Goal: Register for event/course

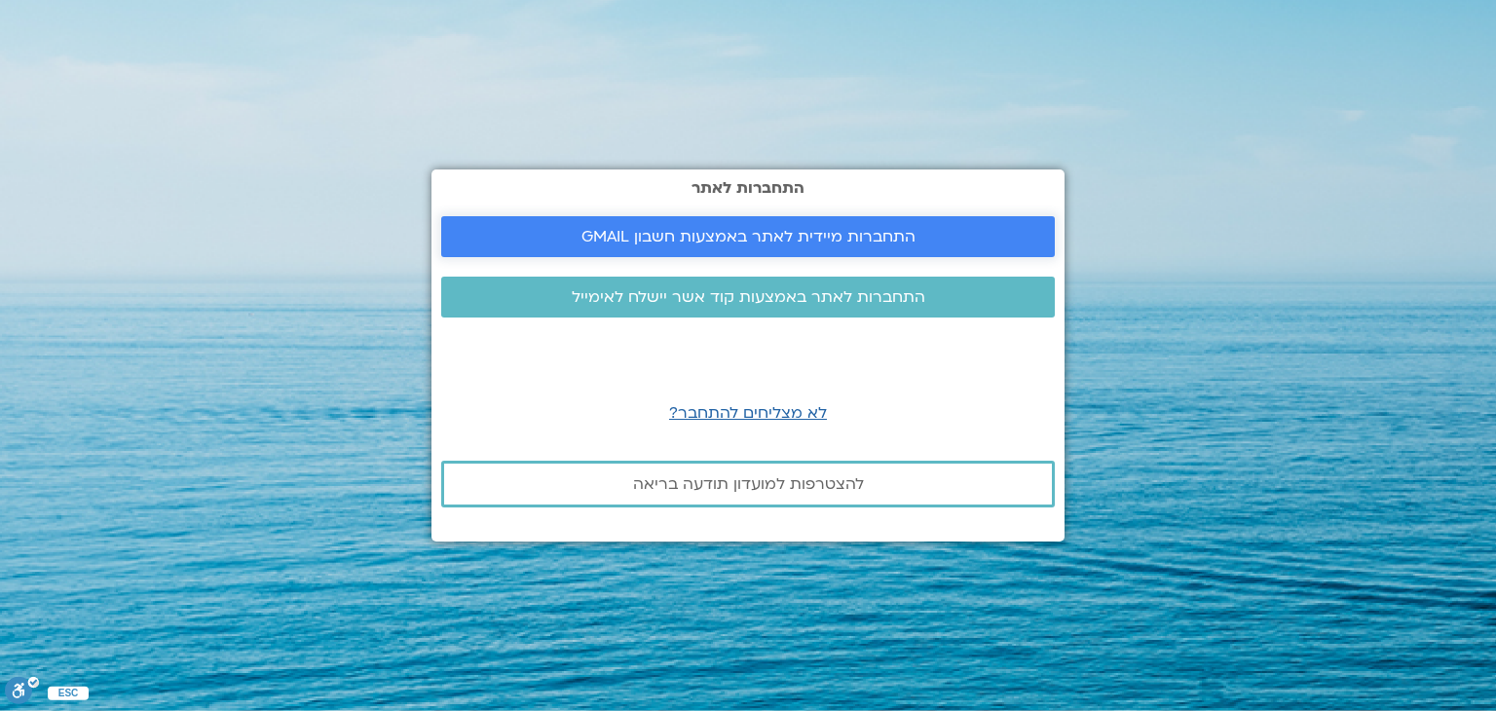
click at [558, 235] on span "התחברות מיידית לאתר באמצעות חשבון GMAIL" at bounding box center [748, 237] width 567 height 18
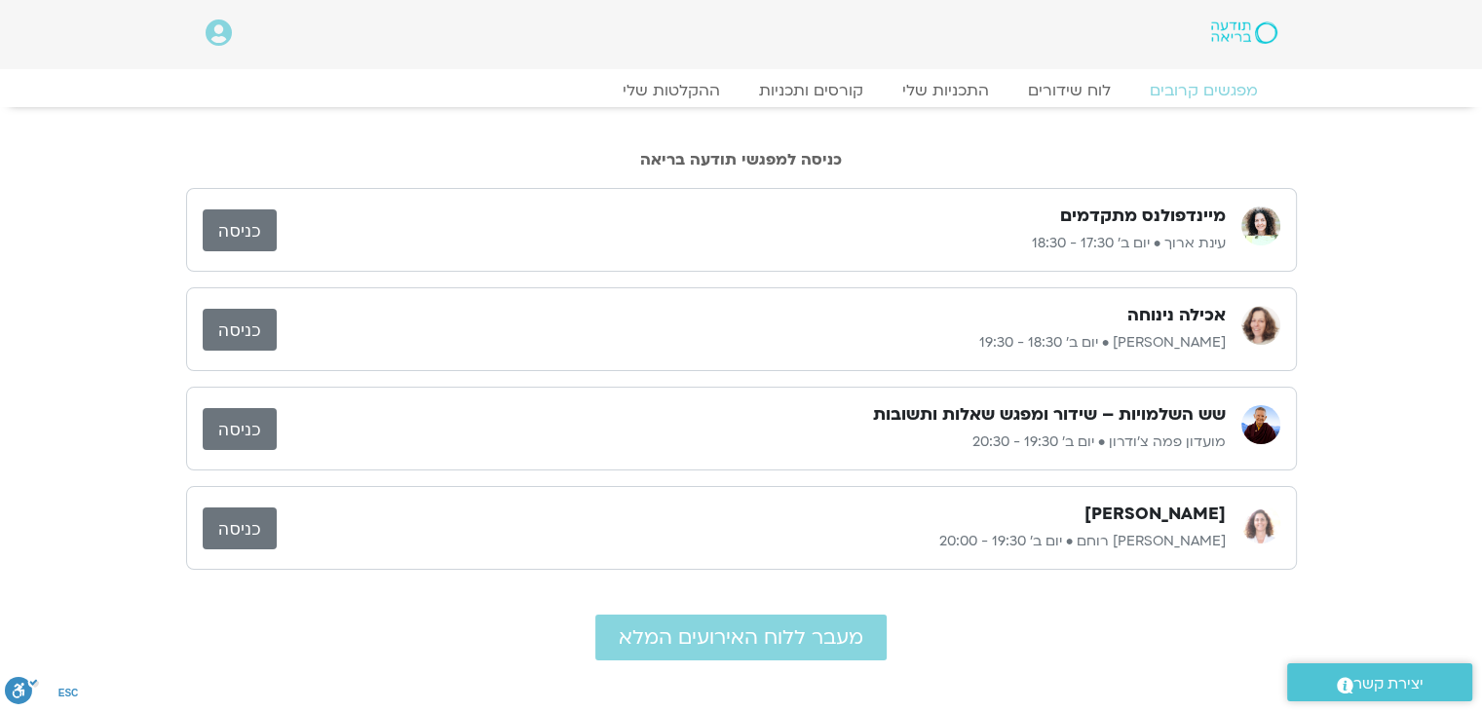
click at [812, 578] on div "מיינדפולנס מתקדמים עינת ארוך • יום ב׳ 17:30 - 18:30 כניסה אכילה נינוחה נעמה כהן…" at bounding box center [741, 386] width 1110 height 397
click at [218, 333] on link "כניסה" at bounding box center [240, 330] width 74 height 42
